Goal: Download file/media

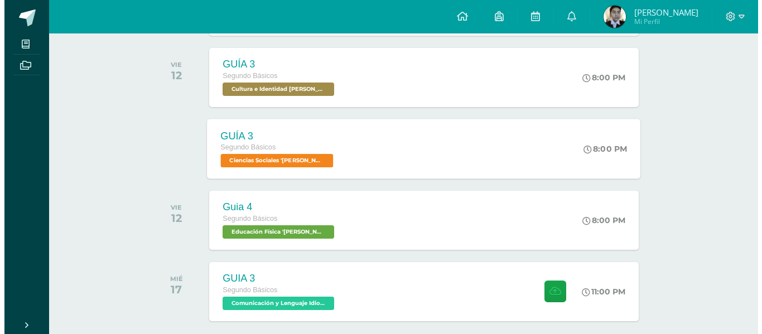
scroll to position [417, 0]
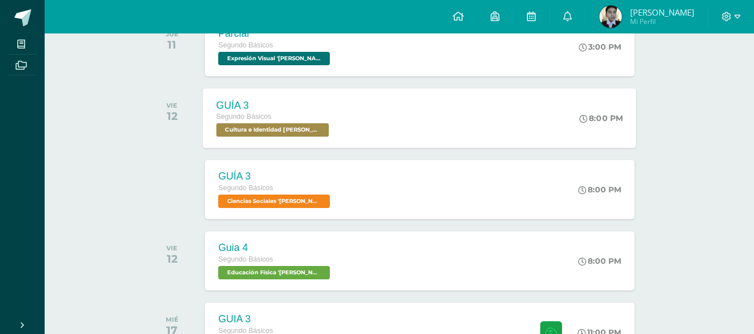
click at [364, 128] on div "GUÍA 3 Segundo Básicos Cultura e Identidad Maya 'Newton' 8:00 PM GUÍA 3 Cultura…" at bounding box center [419, 118] width 433 height 60
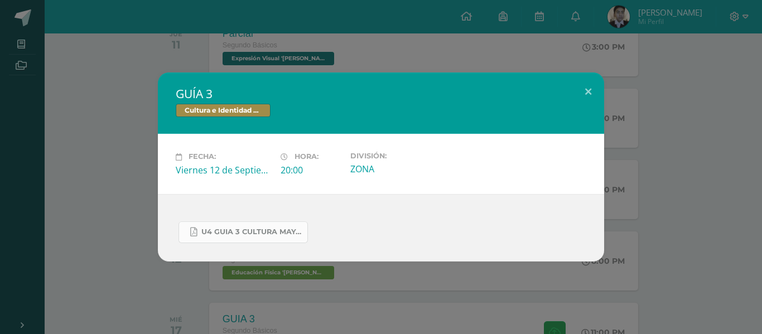
click at [231, 233] on span "U4 GUIA 3 CULTURA MAYA BASICOS.pdf" at bounding box center [251, 232] width 100 height 9
click at [590, 94] on button at bounding box center [588, 92] width 32 height 38
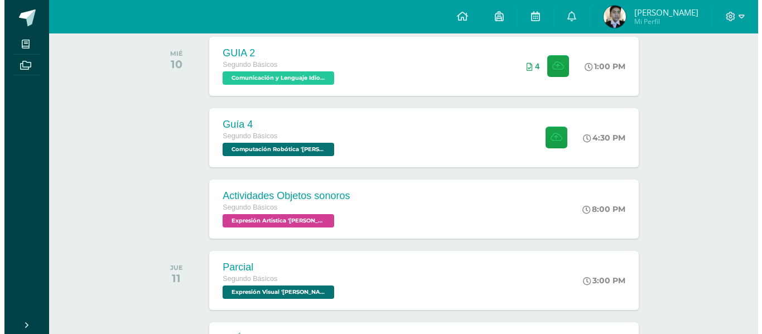
scroll to position [188, 0]
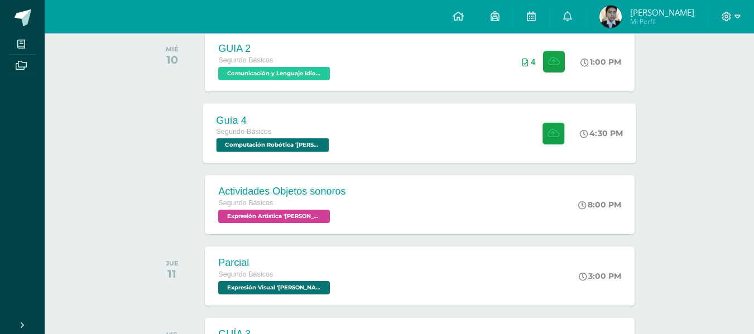
click at [546, 152] on div at bounding box center [550, 133] width 55 height 60
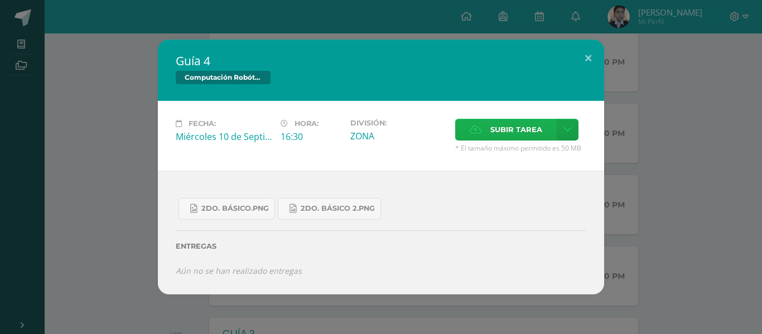
click at [530, 139] on span "Subir tarea" at bounding box center [516, 129] width 52 height 21
click at [0, 0] on input "Subir tarea" at bounding box center [0, 0] width 0 height 0
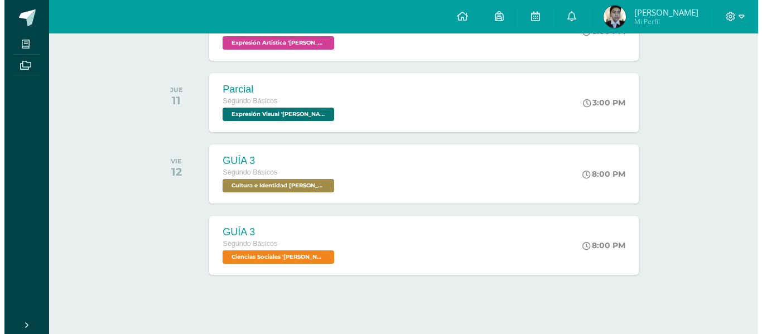
scroll to position [373, 0]
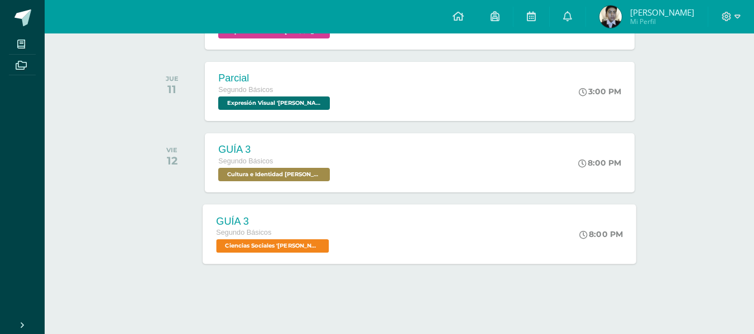
click at [359, 233] on div "GUÍA 3 Segundo Básicos Ciencias Sociales '[PERSON_NAME]' 8:00 PM GUÍA 3 Ciencia…" at bounding box center [419, 234] width 433 height 60
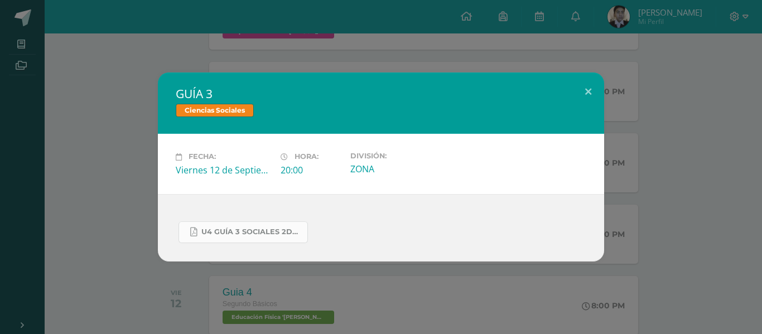
click at [238, 230] on span "U4 GUÍA 3 SOCIALES 2DO.pdf" at bounding box center [251, 232] width 100 height 9
